Goal: Navigation & Orientation: Find specific page/section

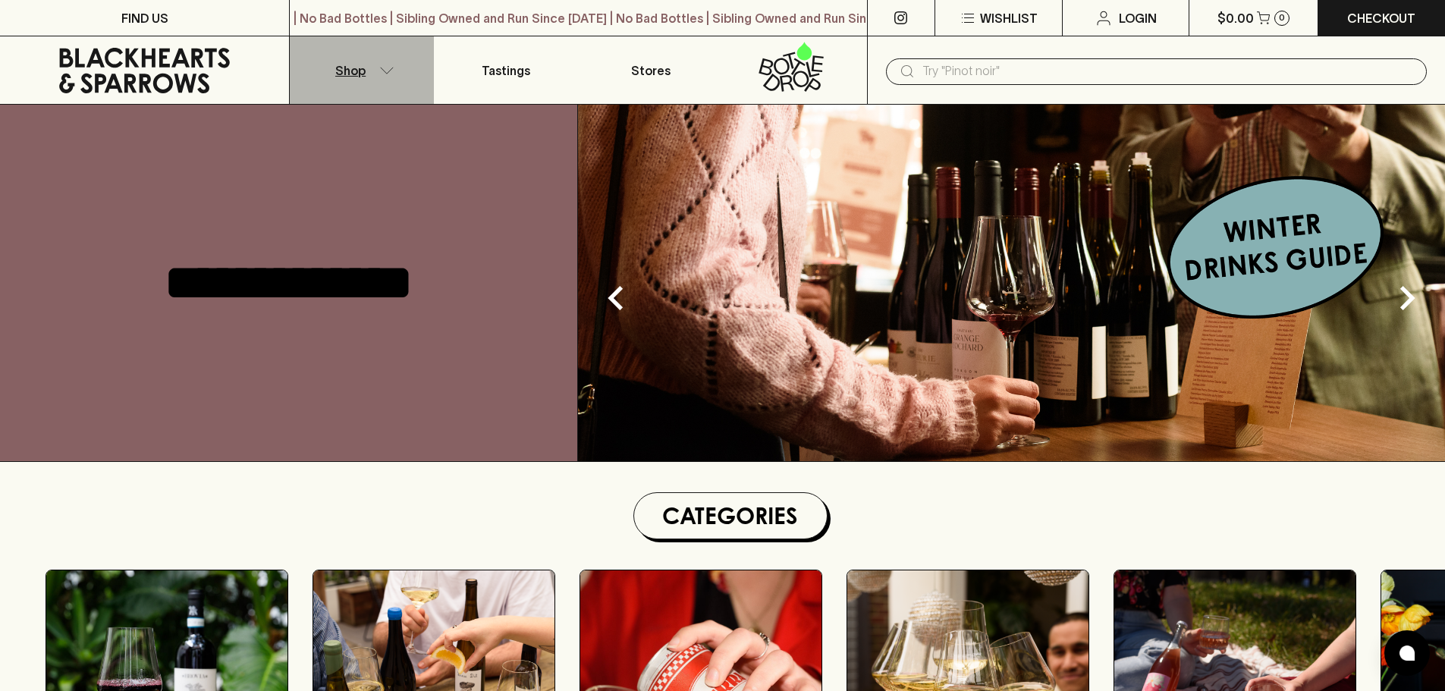
click at [397, 70] on button "Shop" at bounding box center [362, 70] width 144 height 68
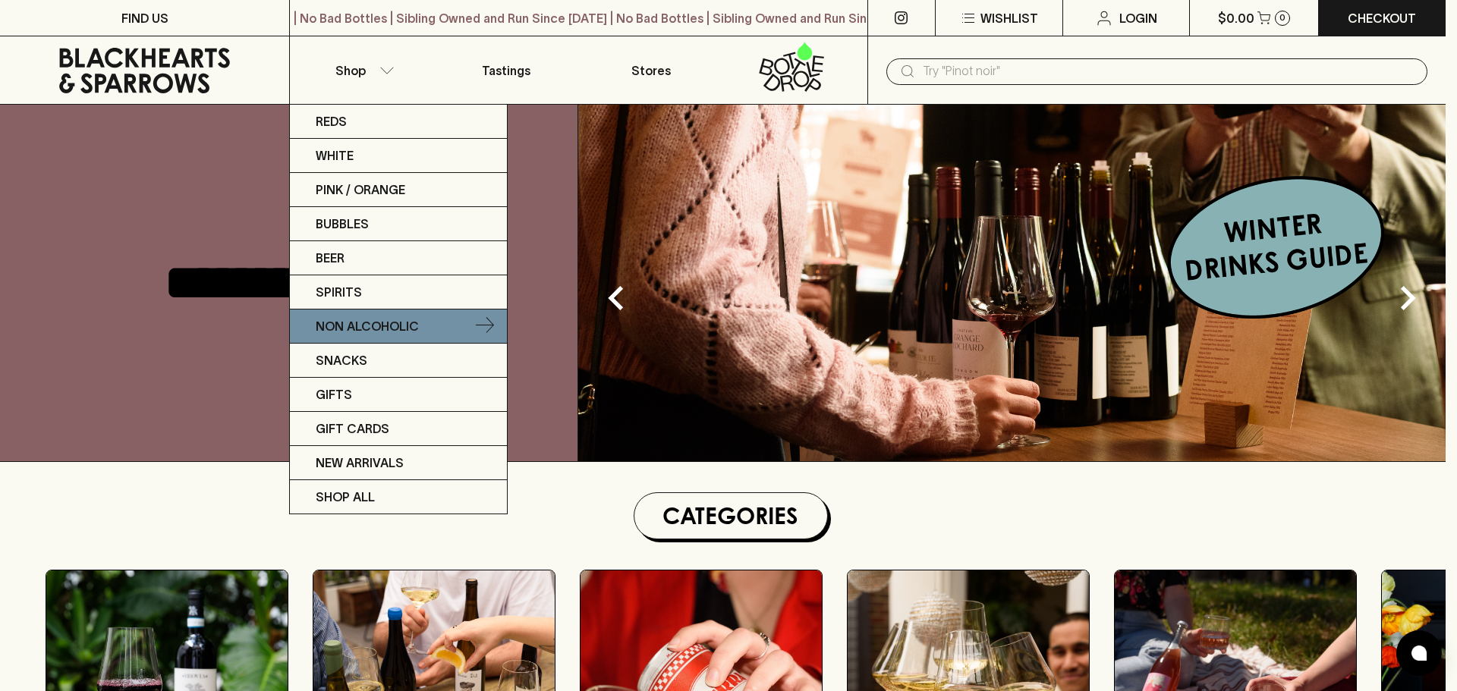
click at [378, 315] on link "Non Alcoholic" at bounding box center [398, 327] width 217 height 34
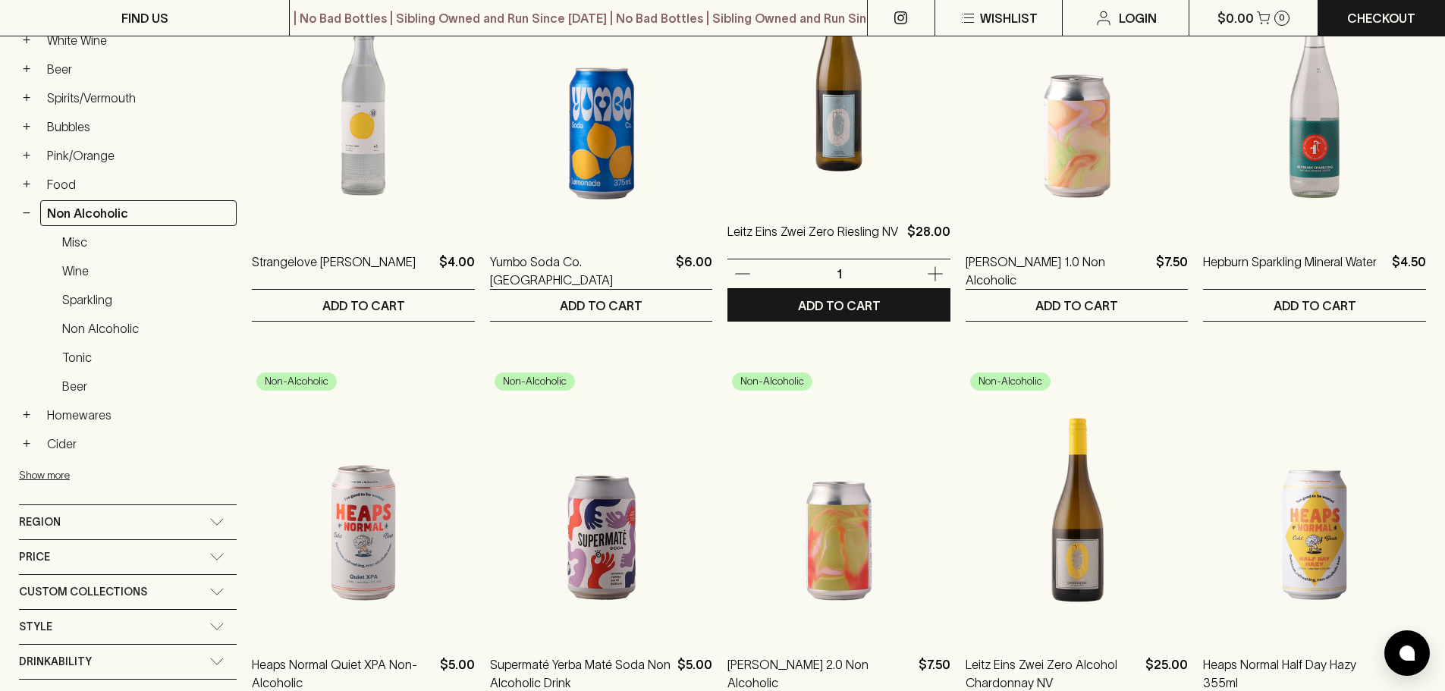
scroll to position [607, 0]
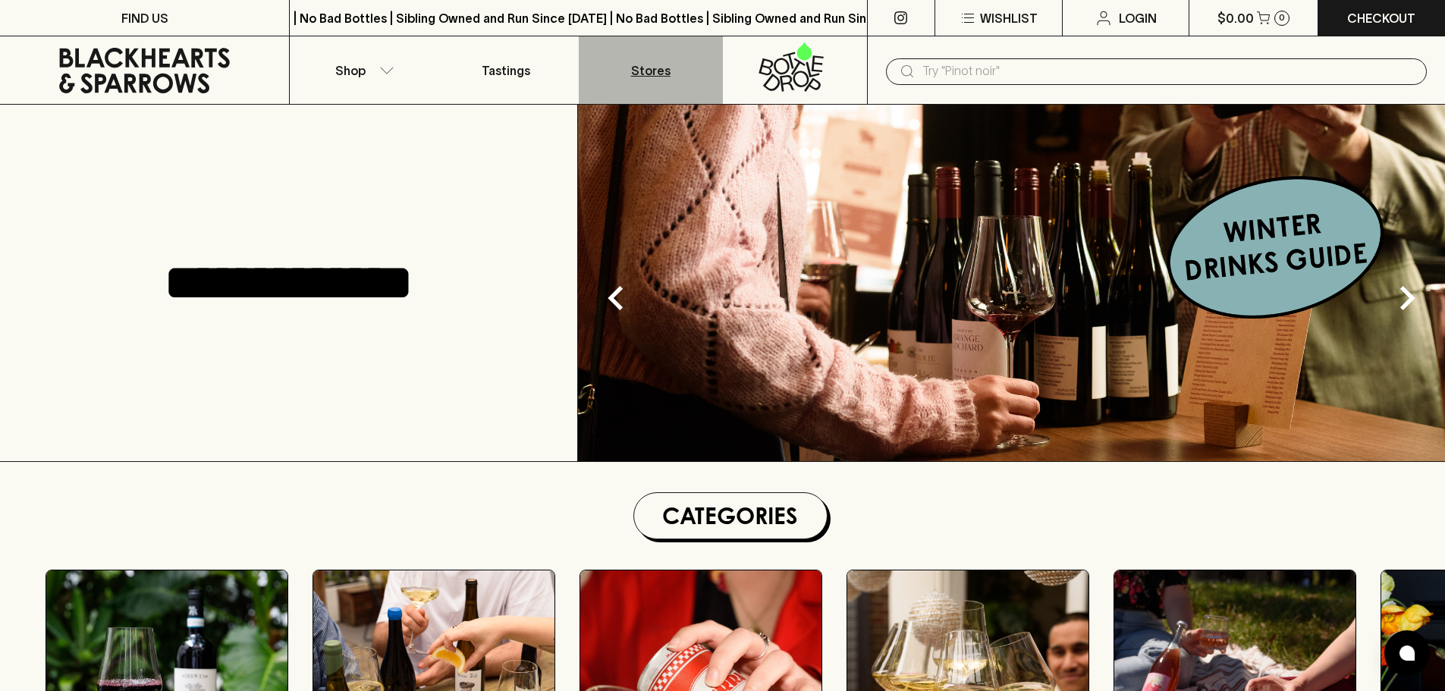
click at [647, 78] on p "Stores" at bounding box center [650, 70] width 39 height 18
